Goal: Task Accomplishment & Management: Use online tool/utility

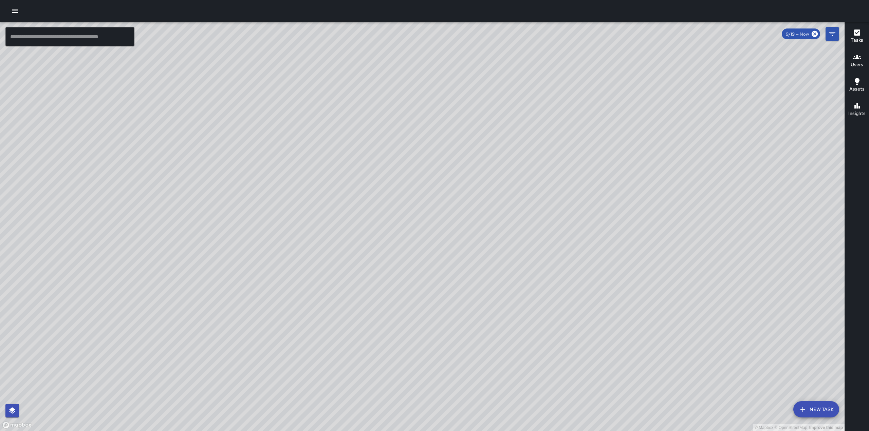
drag, startPoint x: 335, startPoint y: 191, endPoint x: 637, endPoint y: 97, distance: 315.9
click at [635, 96] on div "© Mapbox © OpenStreetMap Improve this map" at bounding box center [422, 227] width 844 height 410
drag, startPoint x: 371, startPoint y: 243, endPoint x: 651, endPoint y: 158, distance: 292.5
click at [651, 158] on div "© Mapbox © OpenStreetMap Improve this map" at bounding box center [422, 227] width 844 height 410
drag, startPoint x: 572, startPoint y: 291, endPoint x: 766, endPoint y: 145, distance: 243.0
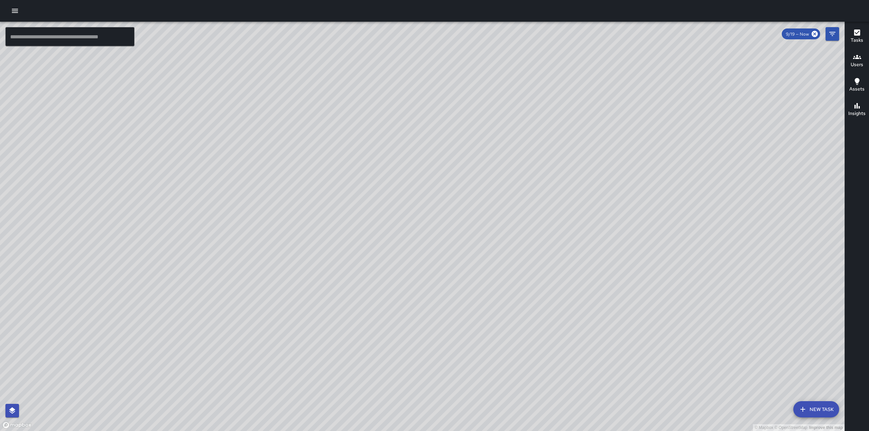
click at [766, 145] on div "© Mapbox © OpenStreetMap Improve this map" at bounding box center [422, 227] width 844 height 410
drag, startPoint x: 630, startPoint y: 257, endPoint x: 637, endPoint y: 247, distance: 12.5
click at [637, 247] on div "© Mapbox © OpenStreetMap Improve this map" at bounding box center [422, 227] width 844 height 410
drag, startPoint x: 640, startPoint y: 212, endPoint x: 629, endPoint y: 179, distance: 35.1
click at [629, 181] on div "© Mapbox © OpenStreetMap Improve this map" at bounding box center [422, 227] width 844 height 410
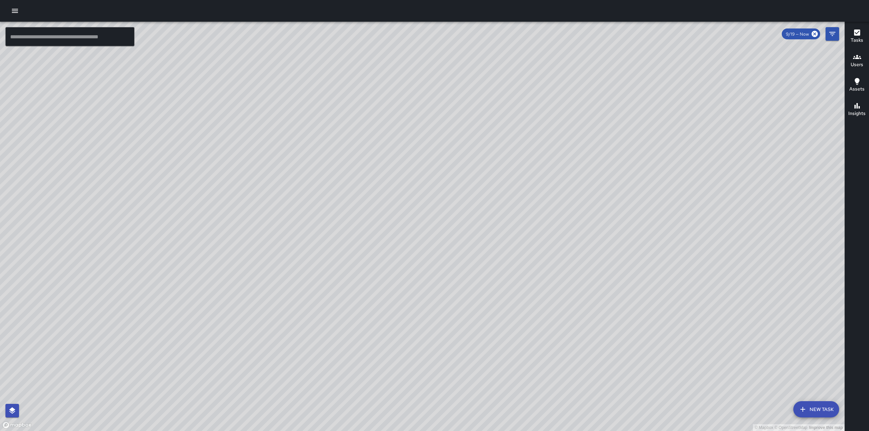
drag, startPoint x: 610, startPoint y: 172, endPoint x: 607, endPoint y: 163, distance: 10.0
click at [607, 163] on div "© Mapbox © OpenStreetMap Improve this map" at bounding box center [422, 227] width 844 height 410
drag, startPoint x: 689, startPoint y: 98, endPoint x: 605, endPoint y: 321, distance: 238.6
click at [605, 326] on div "© Mapbox © OpenStreetMap Improve this map" at bounding box center [422, 227] width 844 height 410
drag, startPoint x: 686, startPoint y: 215, endPoint x: 462, endPoint y: 326, distance: 249.8
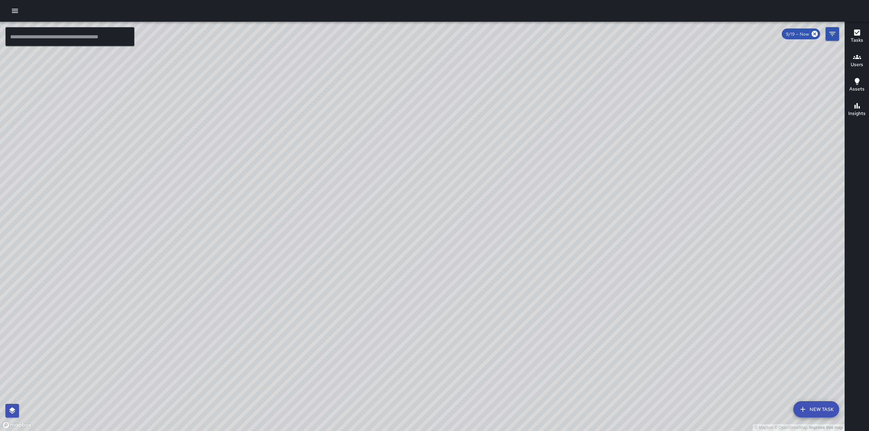
click at [464, 326] on div "© Mapbox © OpenStreetMap Improve this map" at bounding box center [422, 227] width 844 height 410
drag, startPoint x: 615, startPoint y: 106, endPoint x: 589, endPoint y: 173, distance: 72.7
click at [589, 173] on div "© Mapbox © OpenStreetMap Improve this map" at bounding box center [422, 227] width 844 height 410
drag, startPoint x: 554, startPoint y: 78, endPoint x: 541, endPoint y: 146, distance: 69.1
click at [541, 146] on div "© Mapbox © OpenStreetMap Improve this map" at bounding box center [422, 227] width 844 height 410
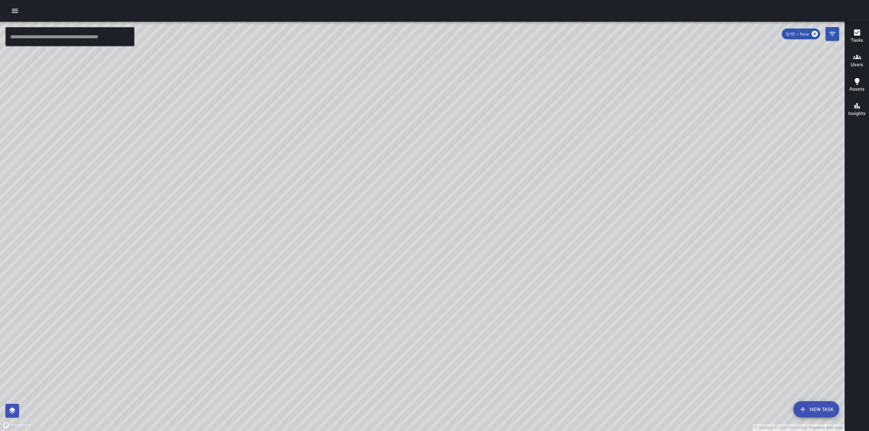
drag, startPoint x: 549, startPoint y: 117, endPoint x: 562, endPoint y: 181, distance: 64.8
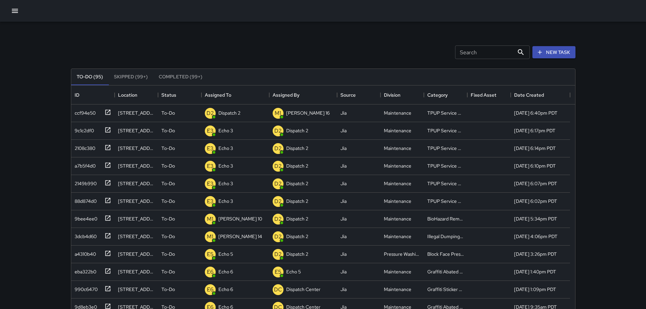
scroll to position [282, 499]
click at [234, 109] on div "Dispatch 2" at bounding box center [229, 113] width 25 height 10
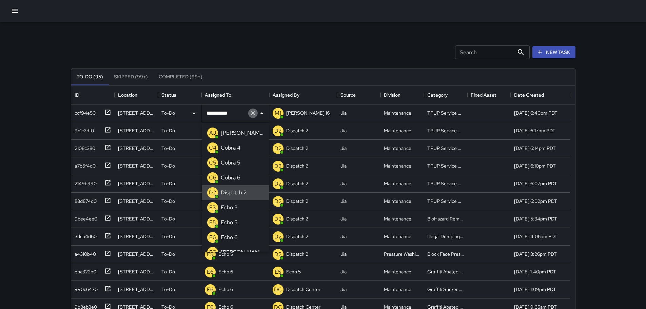
click at [251, 112] on icon "Clear" at bounding box center [253, 113] width 7 height 7
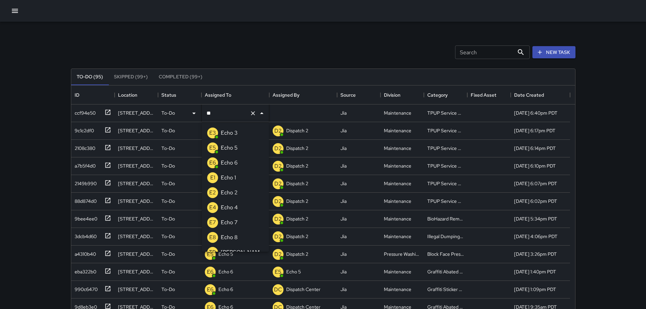
type input "***"
click at [253, 131] on li "E3 Echo 3" at bounding box center [235, 133] width 67 height 15
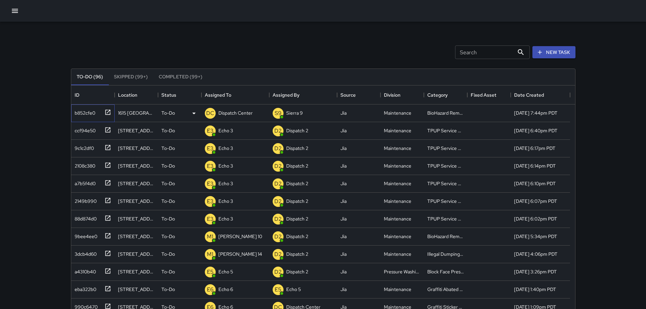
click at [109, 113] on icon at bounding box center [108, 112] width 7 height 7
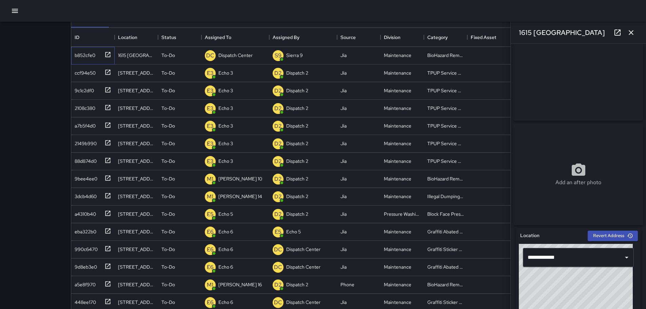
scroll to position [0, 0]
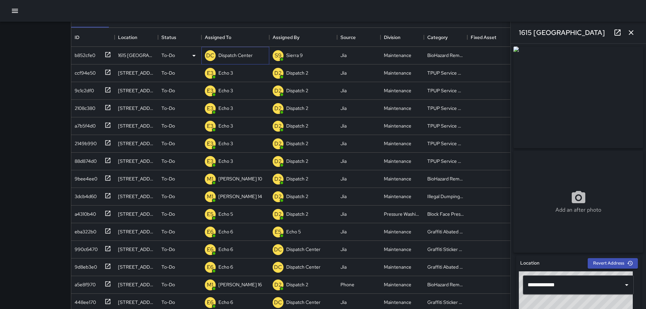
click at [246, 54] on p "Dispatch Center" at bounding box center [236, 55] width 34 height 7
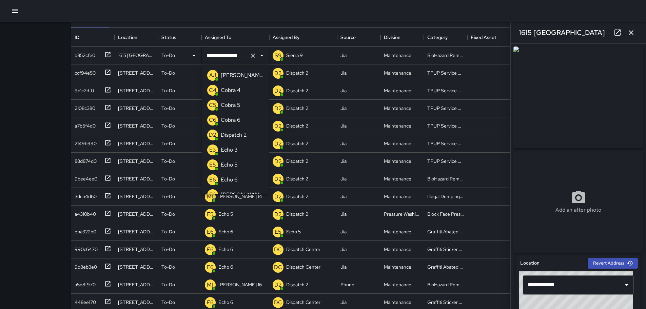
scroll to position [456, 0]
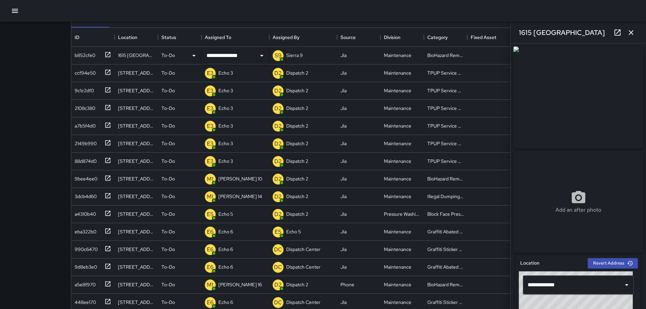
click at [34, 68] on div "**********" at bounding box center [323, 142] width 646 height 401
click at [244, 55] on p "Dispatch Center" at bounding box center [236, 55] width 34 height 7
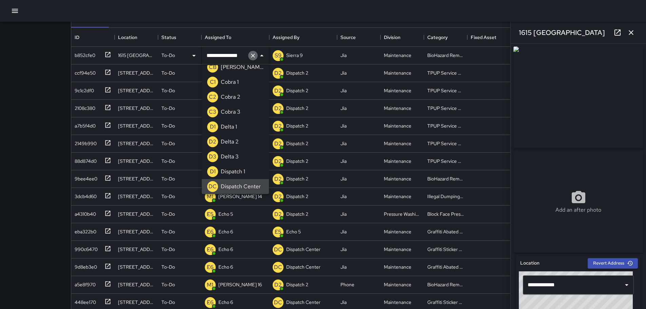
click at [252, 56] on icon "Clear" at bounding box center [253, 56] width 4 height 4
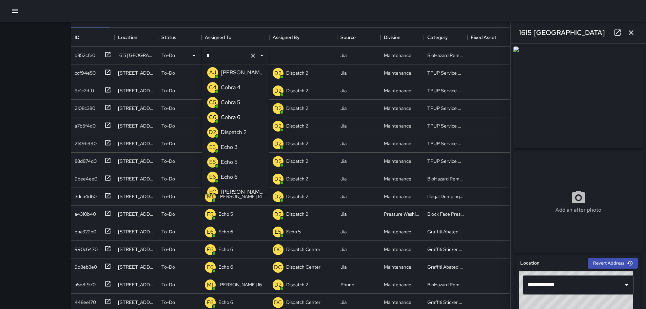
scroll to position [0, 0]
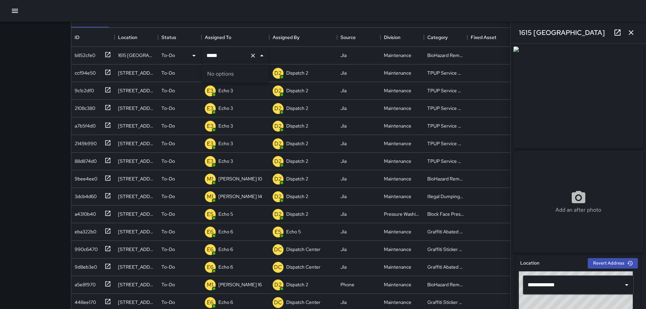
type input "****"
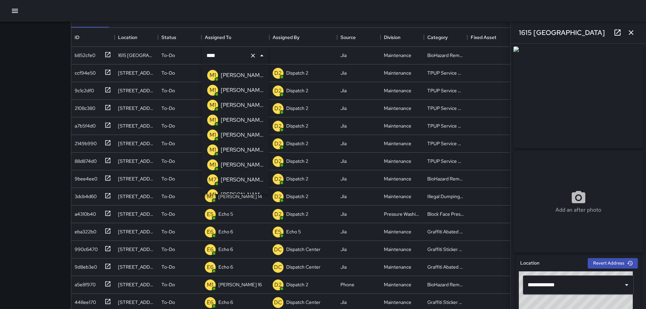
click at [246, 73] on li "M1 Mike 10" at bounding box center [235, 75] width 67 height 15
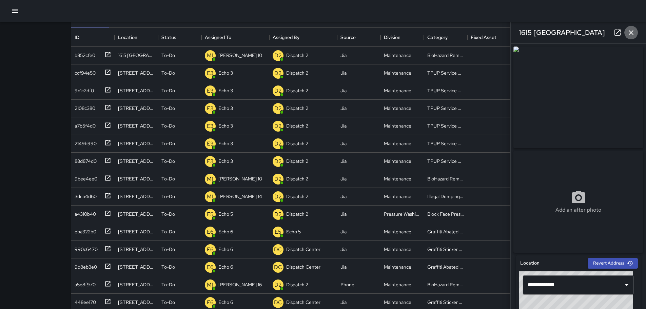
click at [636, 28] on button "button" at bounding box center [632, 33] width 14 height 14
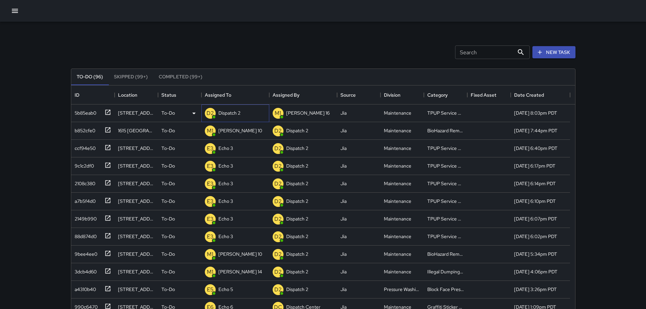
click at [230, 113] on p "Dispatch 2" at bounding box center [230, 113] width 22 height 7
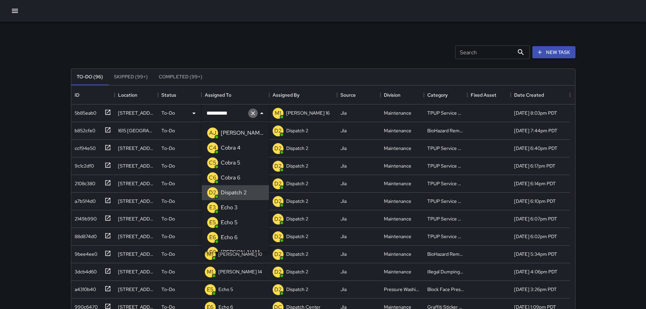
click at [254, 114] on icon "Clear" at bounding box center [253, 113] width 4 height 4
type input "**"
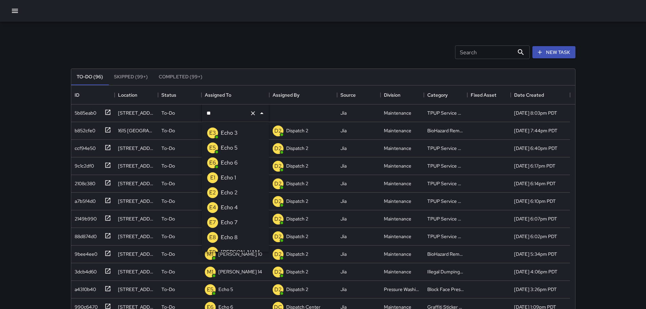
click at [233, 135] on p "Echo 3" at bounding box center [229, 133] width 17 height 8
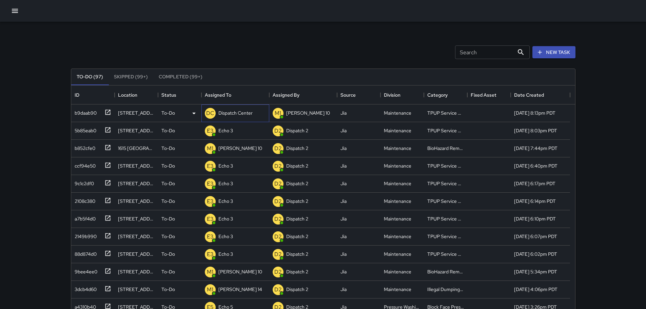
click at [238, 116] on p "Dispatch Center" at bounding box center [236, 113] width 34 height 7
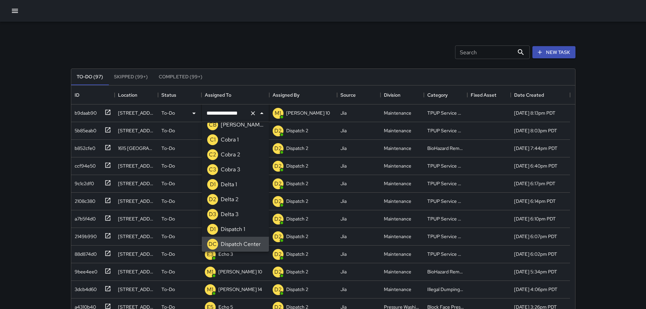
click at [250, 112] on icon "Clear" at bounding box center [253, 113] width 7 height 7
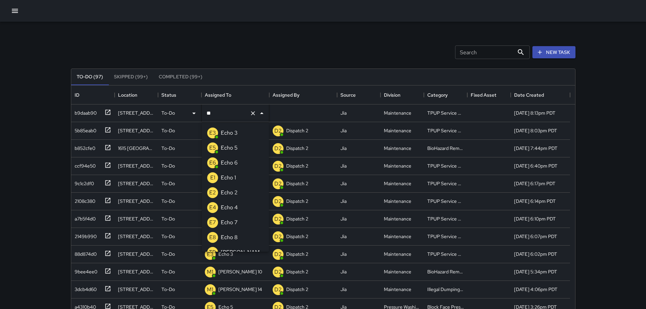
type input "***"
click at [243, 128] on li "E3 Echo 3" at bounding box center [235, 133] width 67 height 15
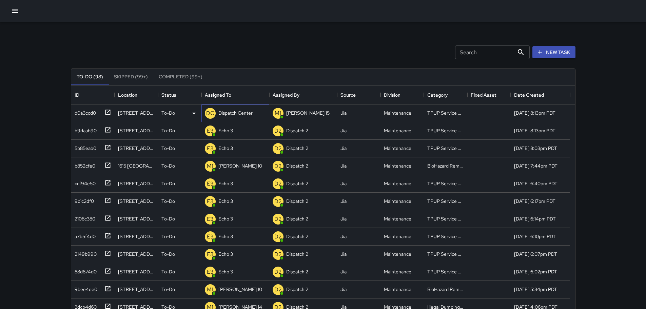
click at [239, 117] on div "Dispatch Center" at bounding box center [235, 113] width 37 height 10
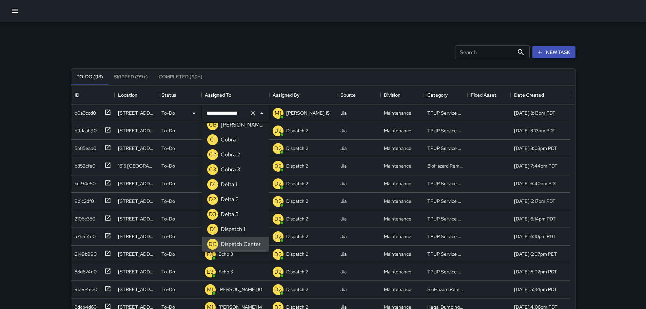
click at [255, 114] on icon "Clear" at bounding box center [253, 113] width 7 height 7
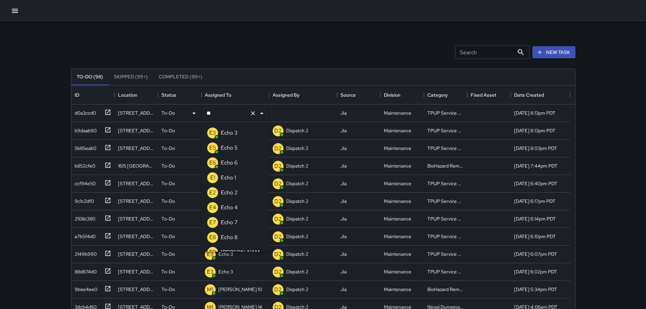
type input "***"
click at [226, 129] on p "Echo 3" at bounding box center [229, 133] width 17 height 8
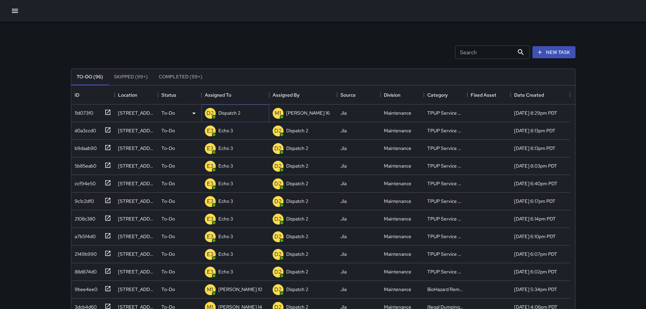
click at [238, 113] on p "Dispatch 2" at bounding box center [230, 113] width 22 height 7
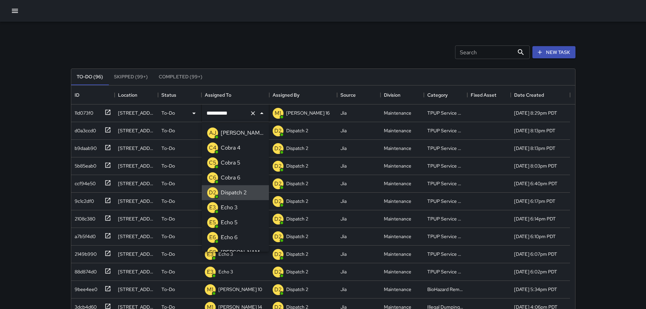
click at [251, 116] on icon "Clear" at bounding box center [253, 113] width 7 height 7
click at [236, 204] on p "Echo 3" at bounding box center [229, 208] width 17 height 8
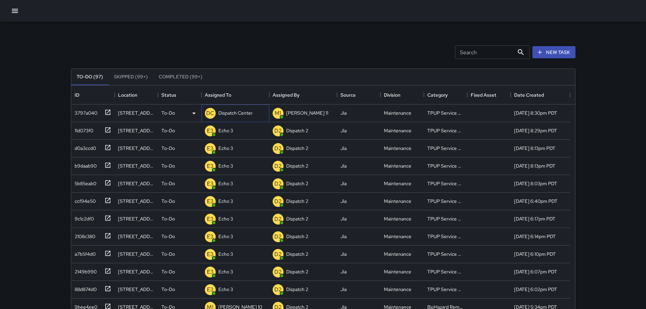
click at [229, 113] on p "Dispatch Center" at bounding box center [236, 113] width 34 height 7
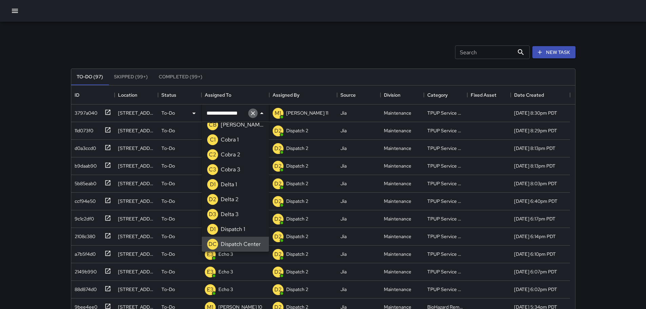
click at [256, 113] on icon "Clear" at bounding box center [253, 113] width 7 height 7
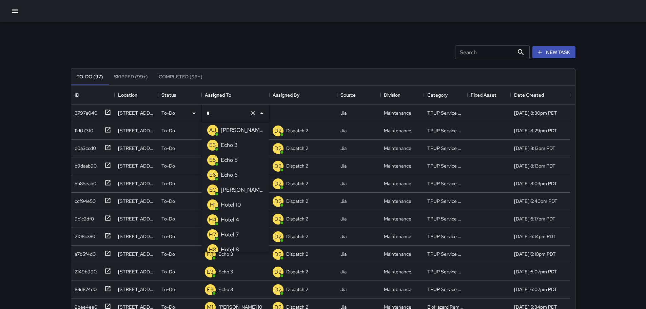
type input "**"
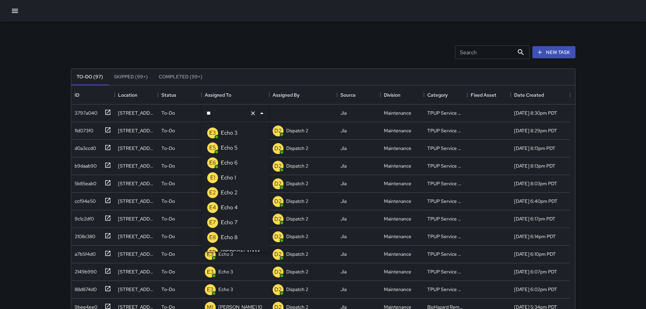
click at [236, 130] on p "Echo 3" at bounding box center [229, 133] width 17 height 8
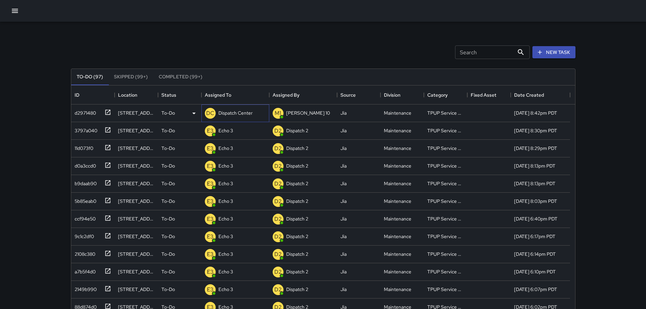
click at [250, 118] on div "DC Dispatch Center" at bounding box center [229, 114] width 51 height 14
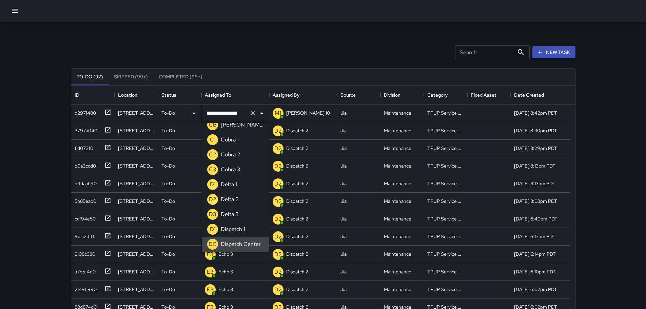
click at [254, 115] on icon "Clear" at bounding box center [253, 113] width 7 height 7
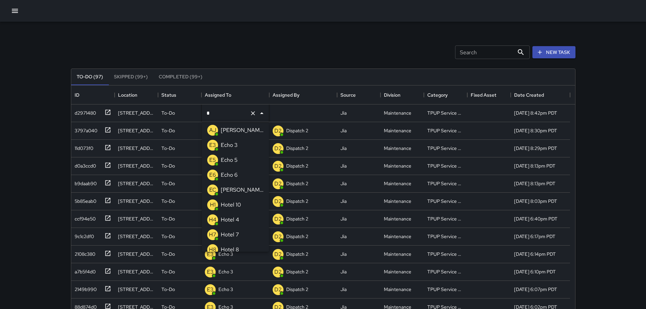
type input "**"
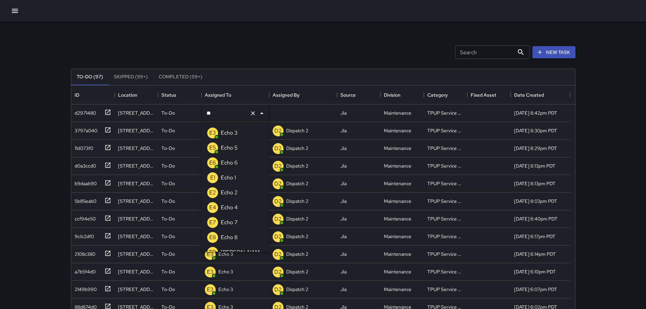
click at [226, 135] on p "Echo 3" at bounding box center [229, 133] width 17 height 8
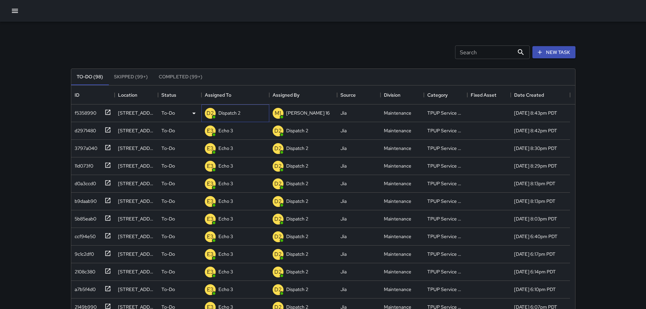
click at [233, 117] on div "Dispatch 2" at bounding box center [229, 113] width 25 height 10
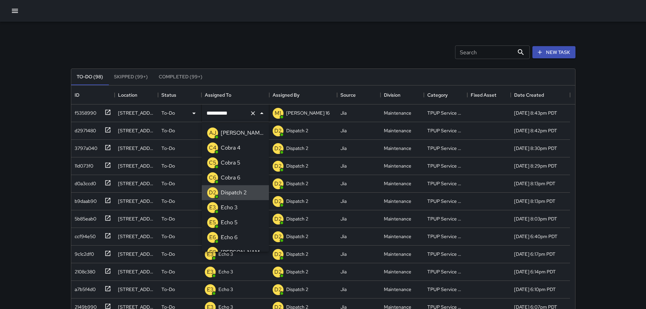
click at [251, 114] on icon "Clear" at bounding box center [253, 113] width 7 height 7
type input "*"
click at [237, 145] on p "Echo 3" at bounding box center [229, 148] width 17 height 8
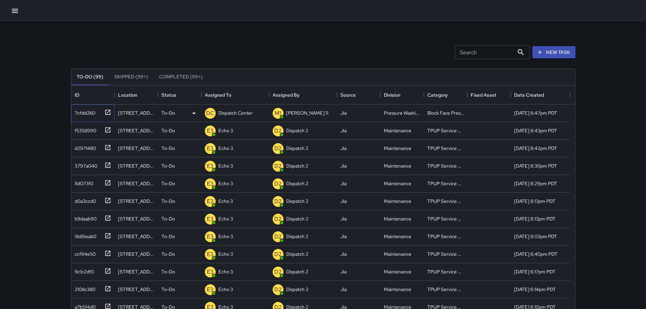
click at [106, 109] on icon at bounding box center [108, 112] width 7 height 7
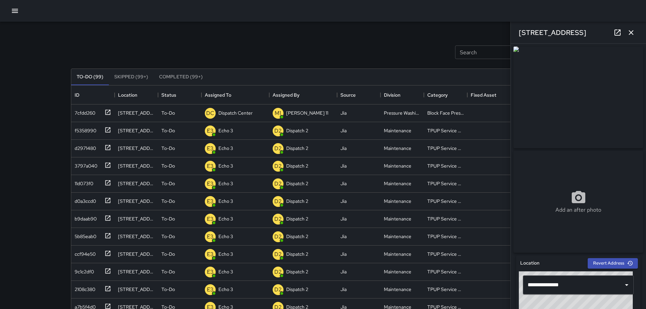
click at [630, 34] on icon "button" at bounding box center [631, 32] width 5 height 5
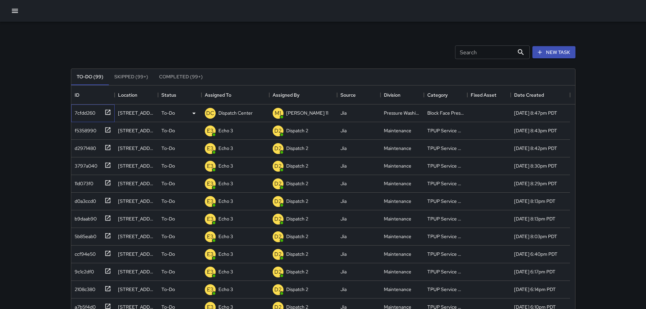
click at [106, 110] on icon at bounding box center [107, 112] width 5 height 5
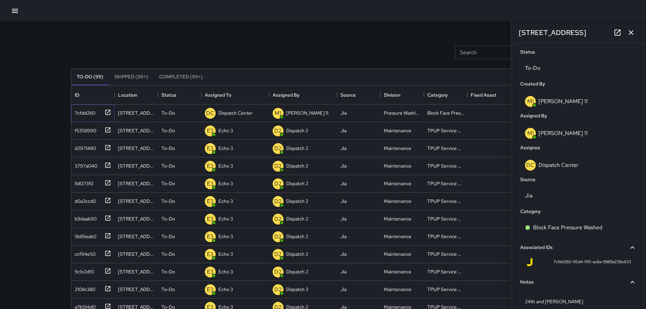
scroll to position [305, 0]
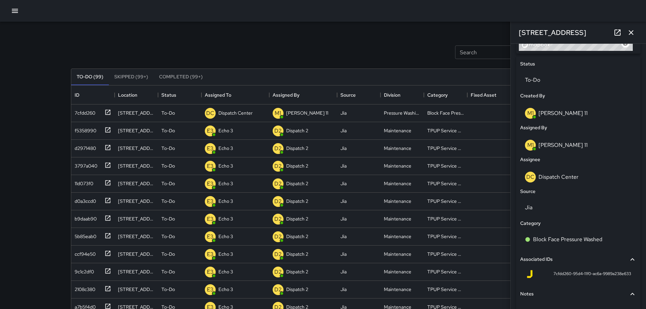
click at [637, 36] on button "button" at bounding box center [632, 33] width 14 height 14
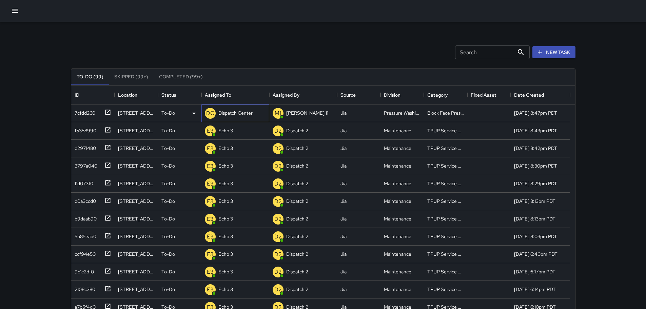
click at [251, 113] on p "Dispatch Center" at bounding box center [236, 113] width 34 height 7
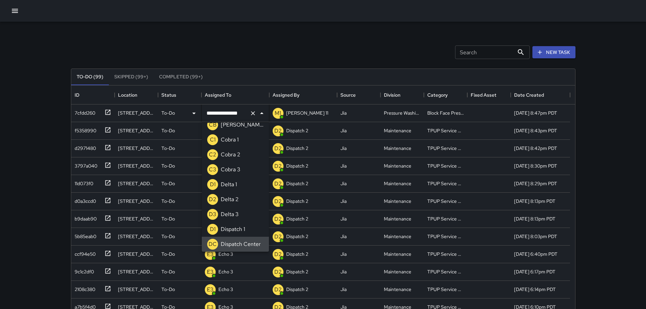
click at [252, 112] on icon "Clear" at bounding box center [253, 113] width 4 height 4
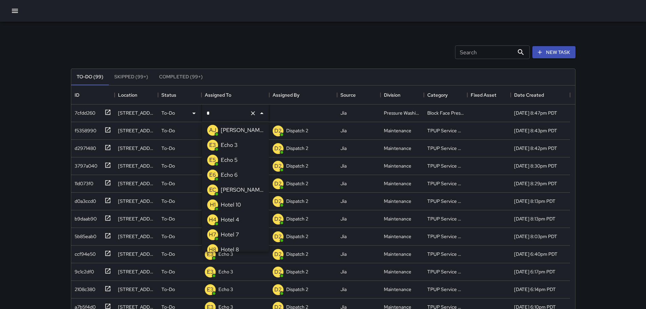
type input "**"
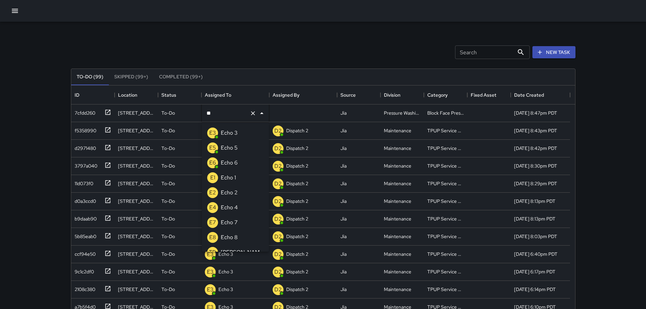
click at [238, 147] on div "Echo 5" at bounding box center [230, 148] width 20 height 11
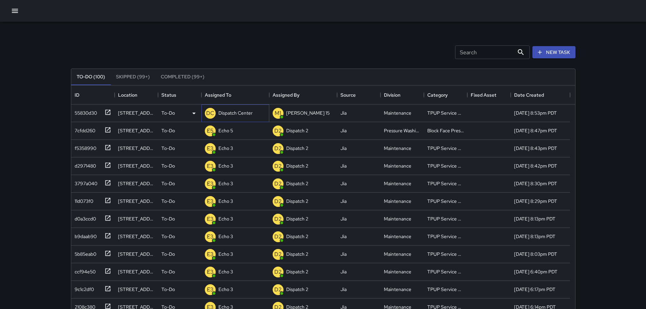
click at [227, 111] on p "Dispatch Center" at bounding box center [236, 113] width 34 height 7
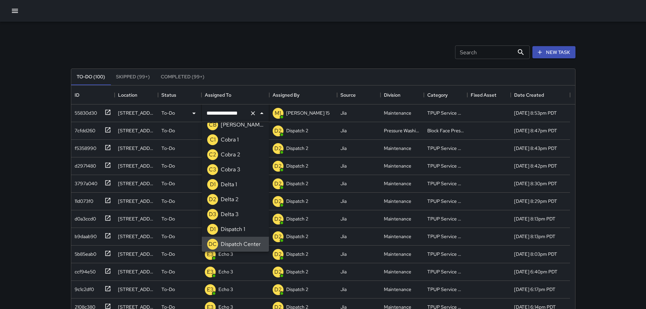
click at [252, 114] on icon "Clear" at bounding box center [253, 113] width 7 height 7
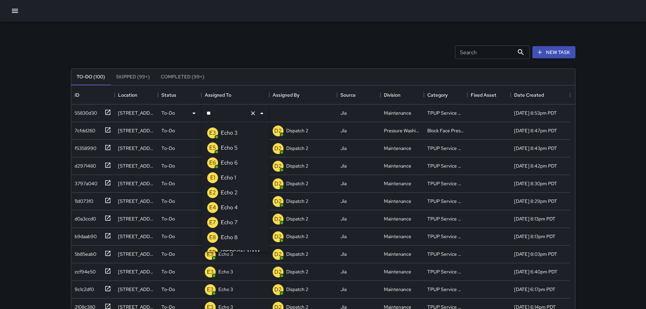
type input "***"
click at [246, 136] on li "E3 Echo 3" at bounding box center [235, 133] width 67 height 15
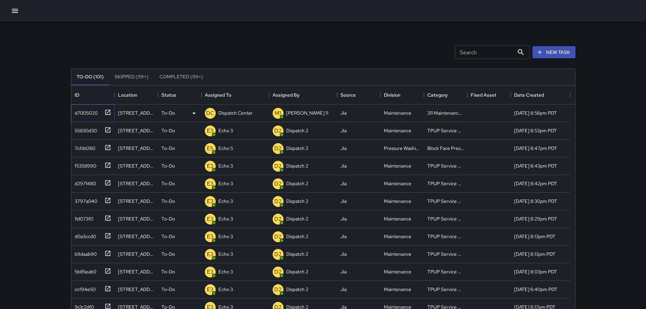
click at [107, 112] on icon at bounding box center [108, 112] width 7 height 7
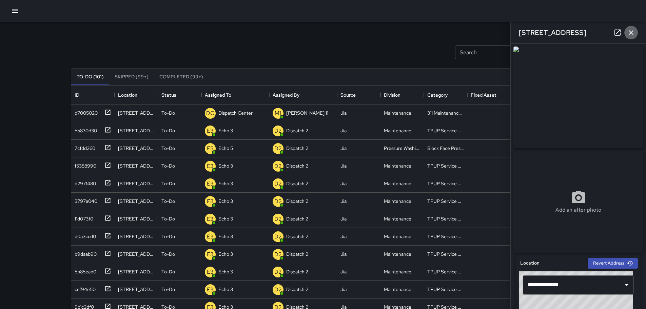
click at [630, 30] on icon "button" at bounding box center [631, 33] width 8 height 8
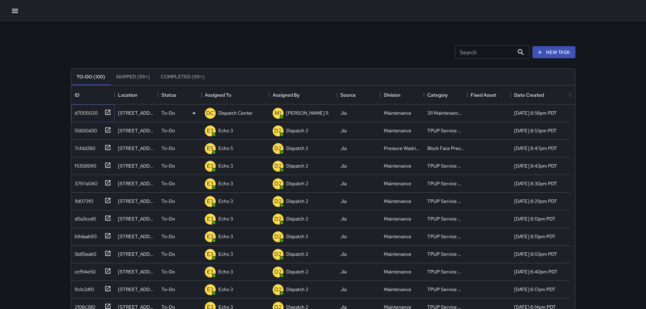
click at [111, 110] on div "d7005020" at bounding box center [92, 114] width 43 height 18
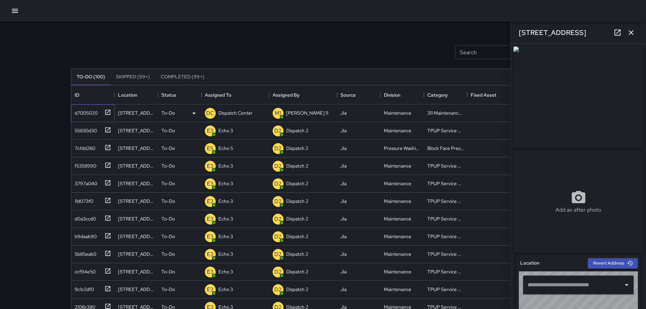
type input "**********"
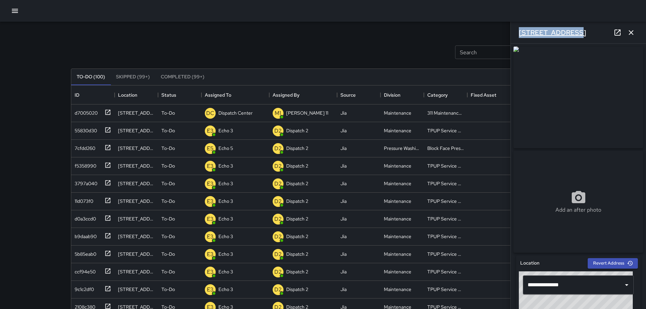
drag, startPoint x: 584, startPoint y: 34, endPoint x: 520, endPoint y: 32, distance: 64.2
click at [519, 37] on div "[STREET_ADDRESS]" at bounding box center [578, 33] width 135 height 22
copy h6 "[STREET_ADDRESS]"
click at [629, 32] on icon "button" at bounding box center [631, 33] width 8 height 8
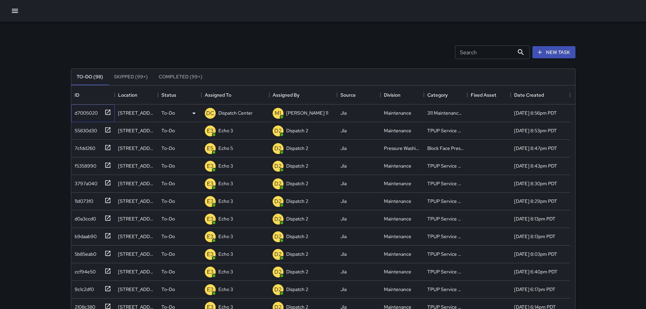
click at [106, 111] on icon at bounding box center [108, 112] width 7 height 7
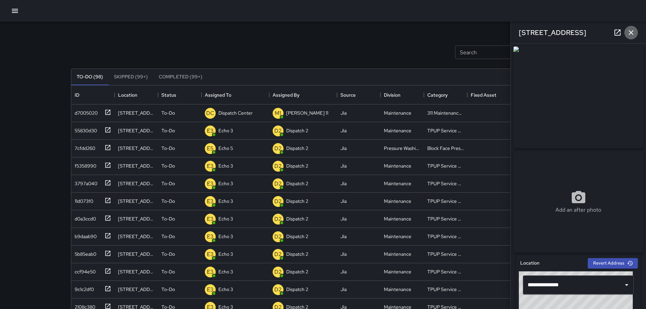
click at [632, 37] on button "button" at bounding box center [632, 33] width 14 height 14
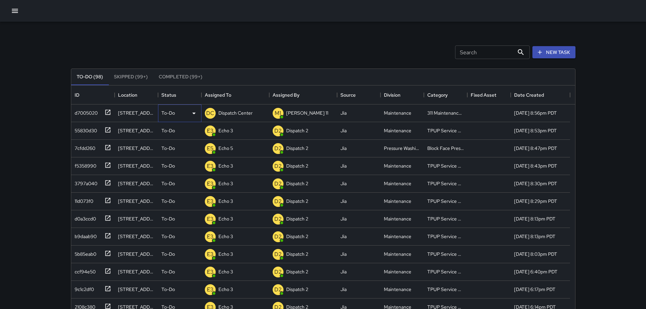
click at [172, 112] on p "To-Do" at bounding box center [169, 113] width 14 height 7
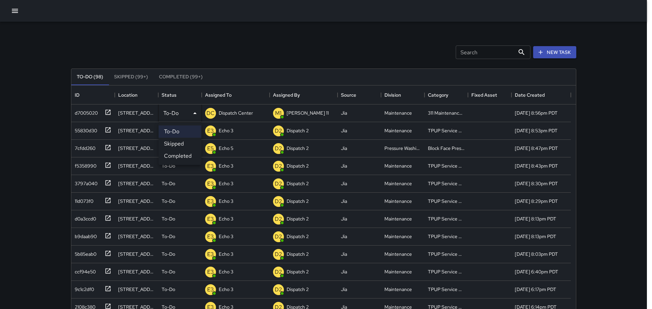
click at [176, 157] on li "Completed" at bounding box center [179, 156] width 43 height 12
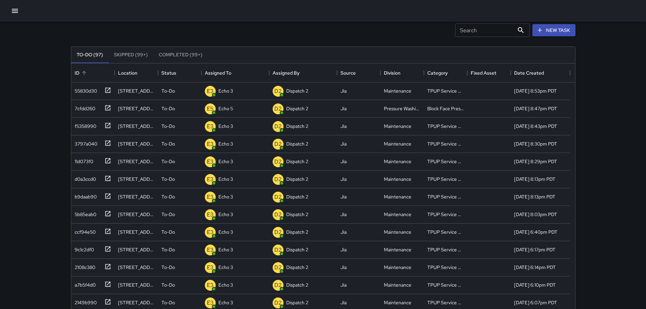
scroll to position [34, 0]
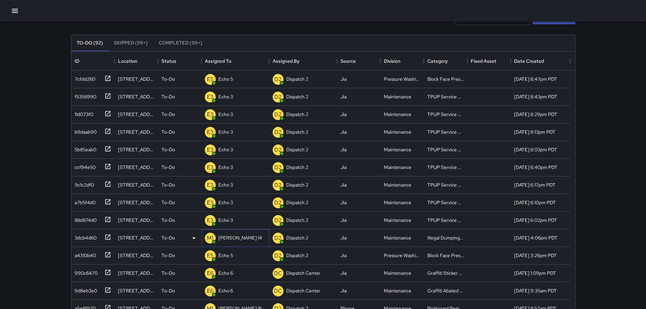
click at [228, 237] on p "[PERSON_NAME] 14" at bounding box center [241, 237] width 44 height 7
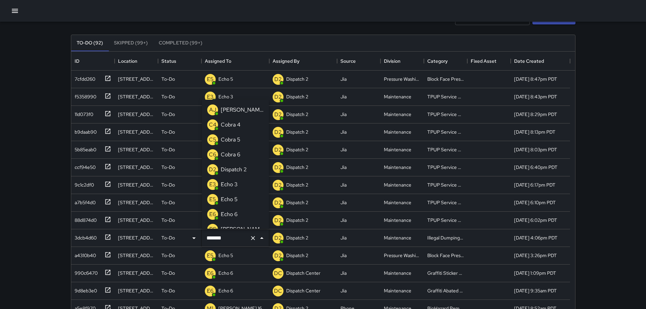
scroll to position [113, 0]
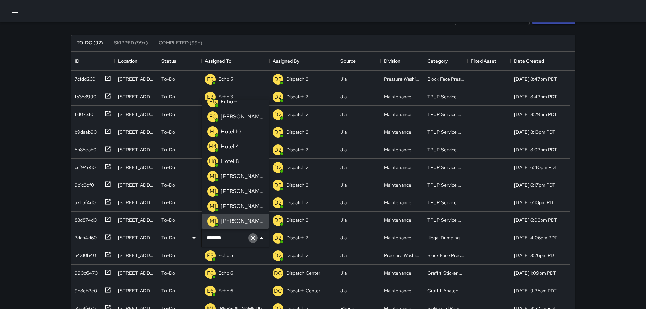
click at [256, 237] on icon "Clear" at bounding box center [253, 238] width 7 height 7
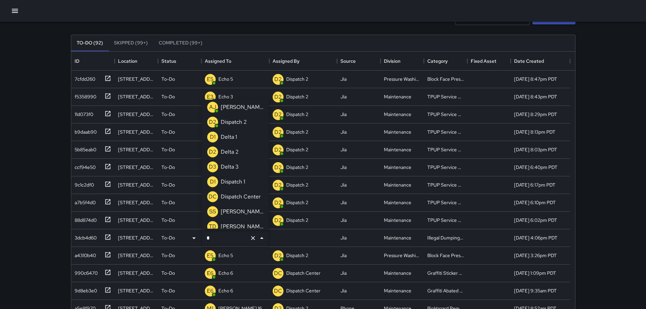
type input "**"
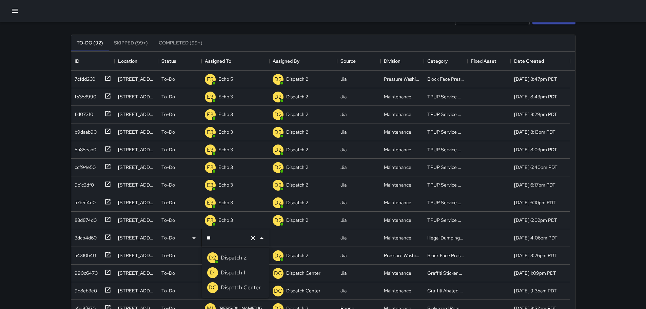
scroll to position [0, 0]
click at [239, 284] on p "Dispatch Center" at bounding box center [241, 288] width 40 height 8
click at [31, 210] on div "Search Search New Task To-Do (92) Skipped (99+) Completed (99+) ID Location Sta…" at bounding box center [323, 166] width 646 height 401
click at [107, 219] on icon at bounding box center [108, 219] width 7 height 7
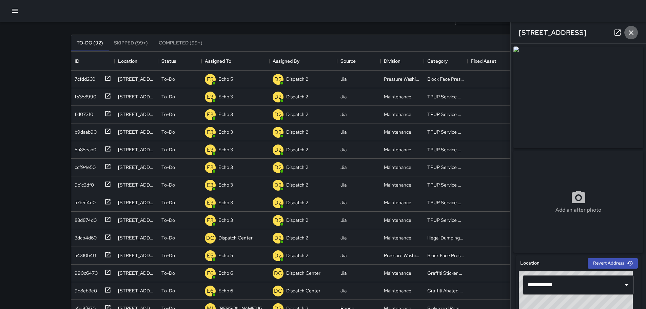
click at [633, 37] on button "button" at bounding box center [632, 33] width 14 height 14
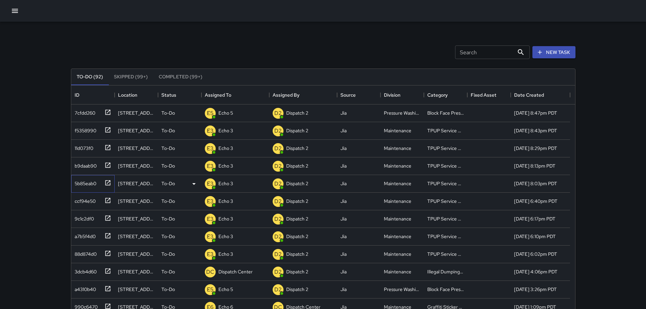
click at [108, 181] on icon at bounding box center [108, 183] width 7 height 7
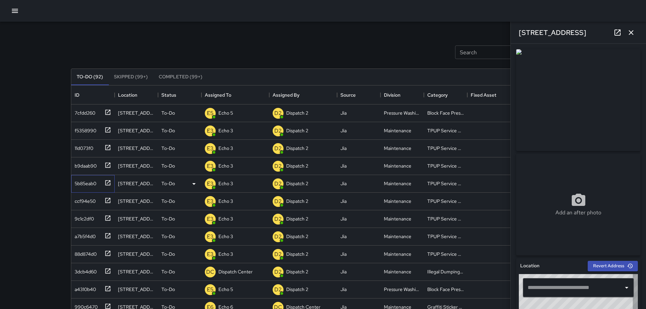
type input "**********"
click at [634, 31] on icon "button" at bounding box center [631, 33] width 8 height 8
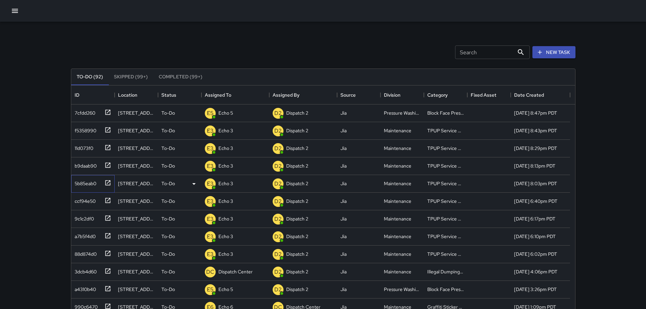
click at [108, 180] on icon at bounding box center [108, 183] width 7 height 7
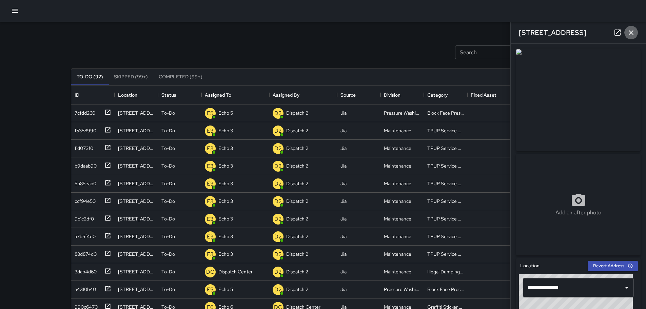
click at [635, 29] on icon "button" at bounding box center [631, 33] width 8 height 8
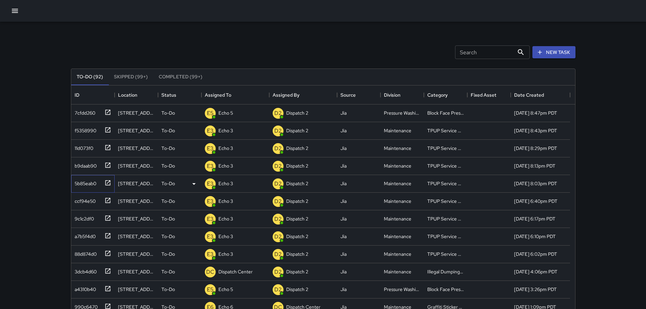
click at [110, 181] on icon at bounding box center [107, 182] width 5 height 5
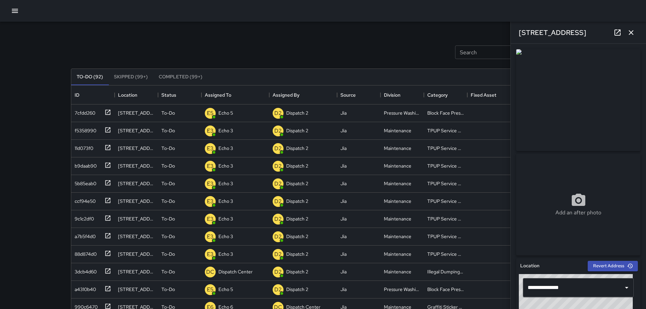
click at [634, 29] on icon "button" at bounding box center [631, 33] width 8 height 8
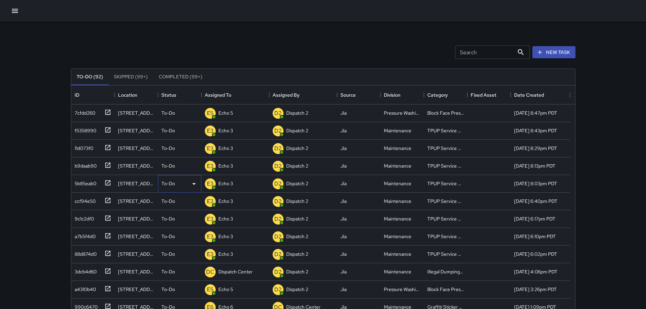
click at [168, 181] on p "To-Do" at bounding box center [169, 183] width 14 height 7
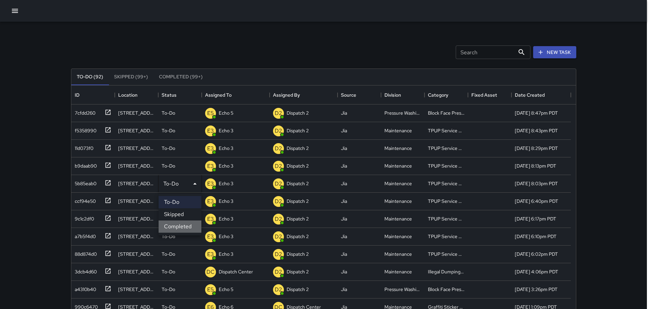
click at [172, 224] on li "Completed" at bounding box center [179, 227] width 43 height 12
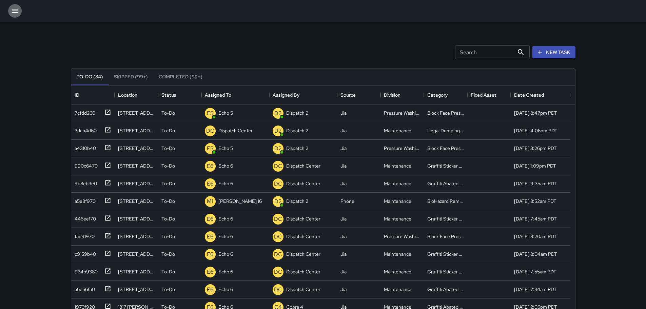
click at [19, 10] on icon "button" at bounding box center [15, 11] width 8 height 8
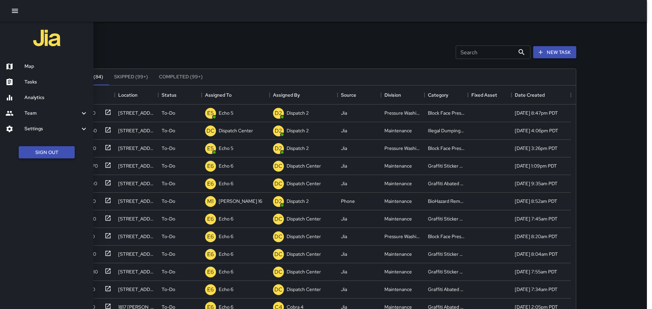
click at [30, 148] on button "Sign Out" at bounding box center [47, 152] width 56 height 13
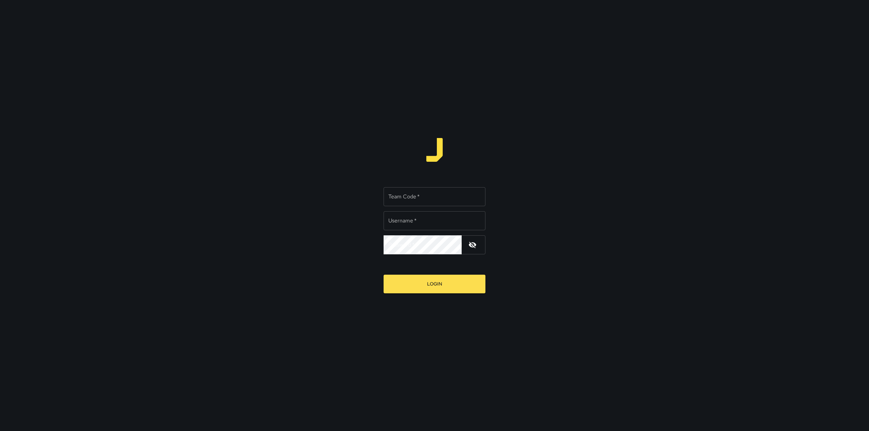
type input "*********"
